Goal: Task Accomplishment & Management: Use online tool/utility

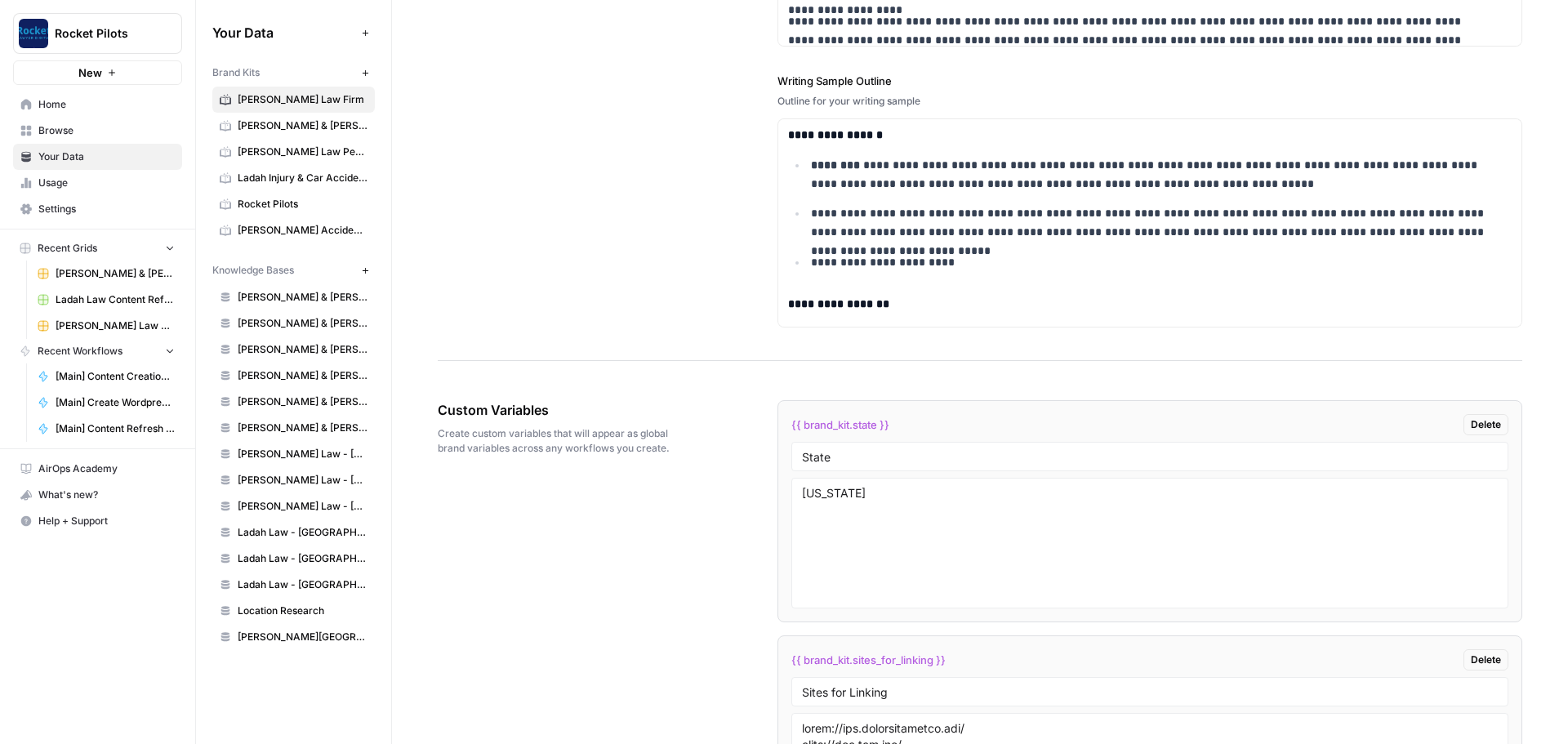
scroll to position [2944, 0]
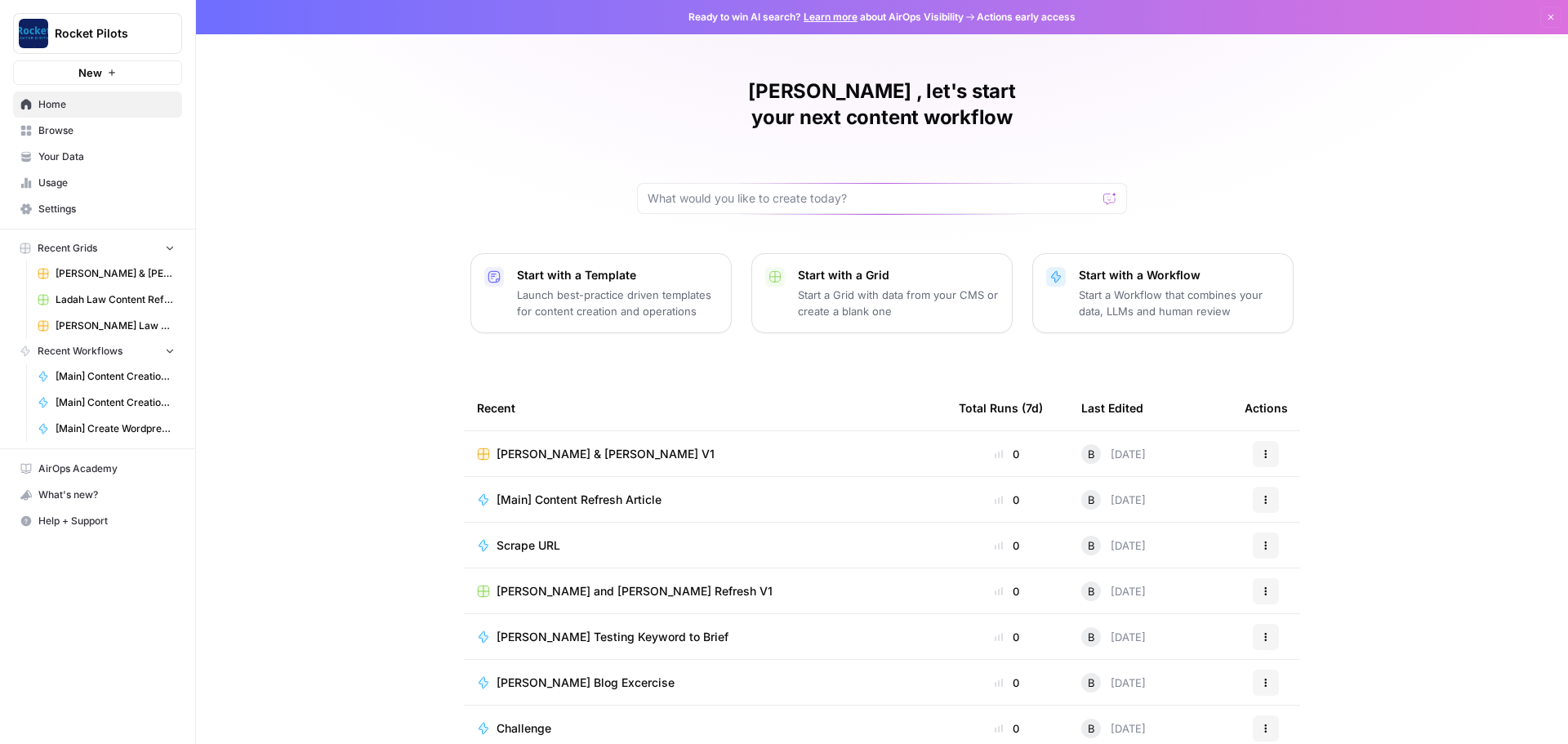
scroll to position [8, 0]
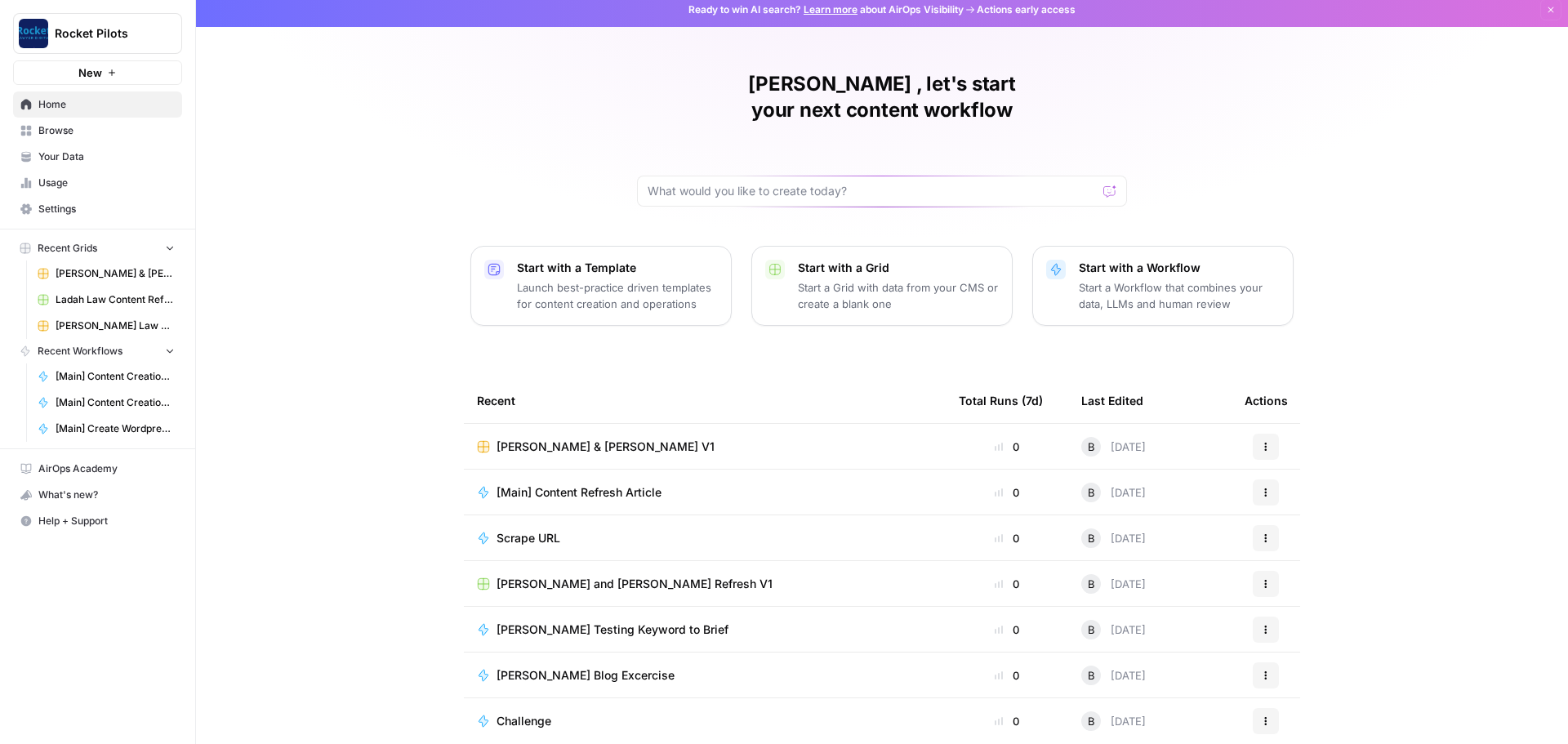
click at [529, 576] on span "Beck and Beck Refresh V1" at bounding box center [635, 584] width 276 height 16
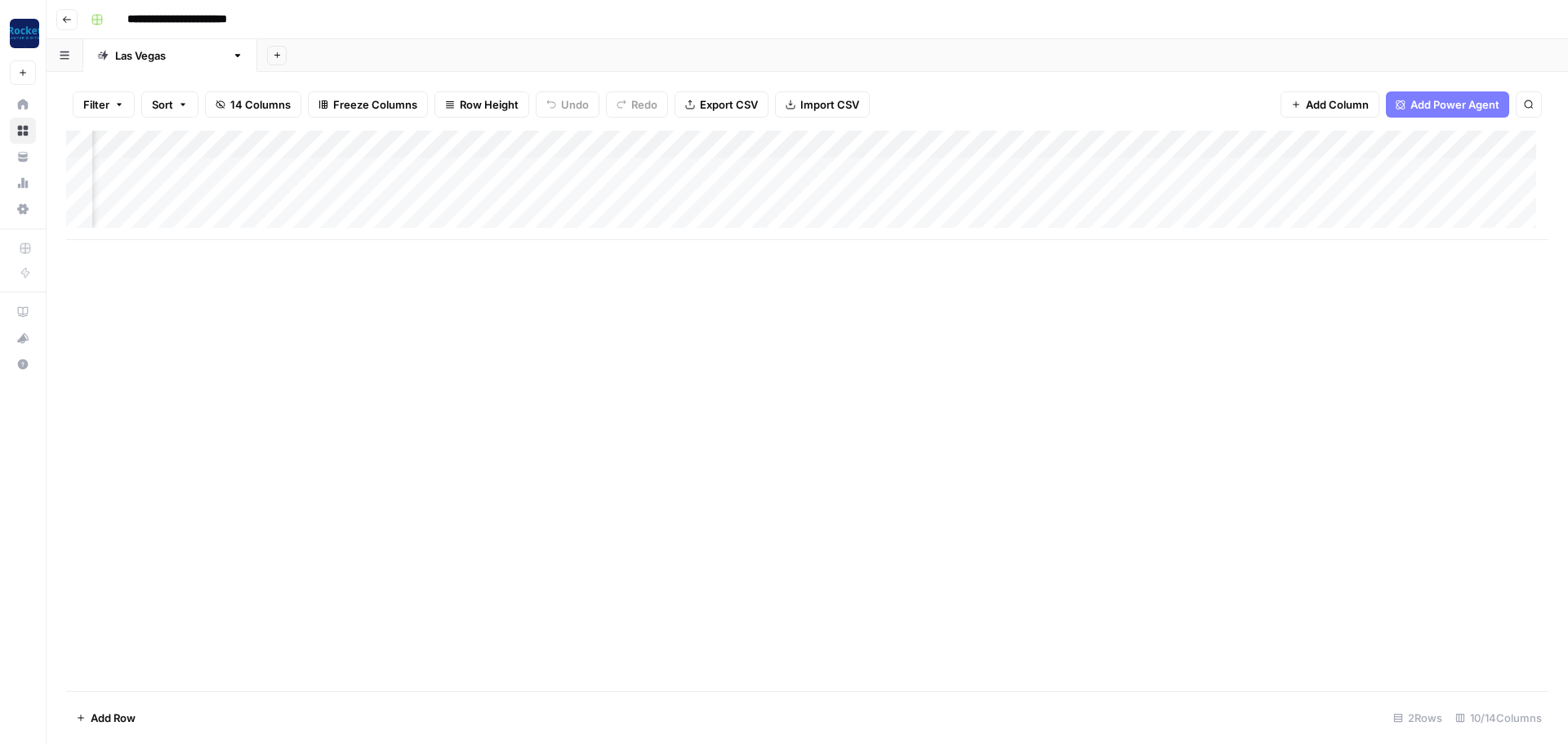
scroll to position [0, 259]
click at [1122, 174] on div "Add Column" at bounding box center [808, 185] width 1483 height 109
click at [1140, 175] on div "Add Column" at bounding box center [808, 185] width 1483 height 109
